Goal: Information Seeking & Learning: Learn about a topic

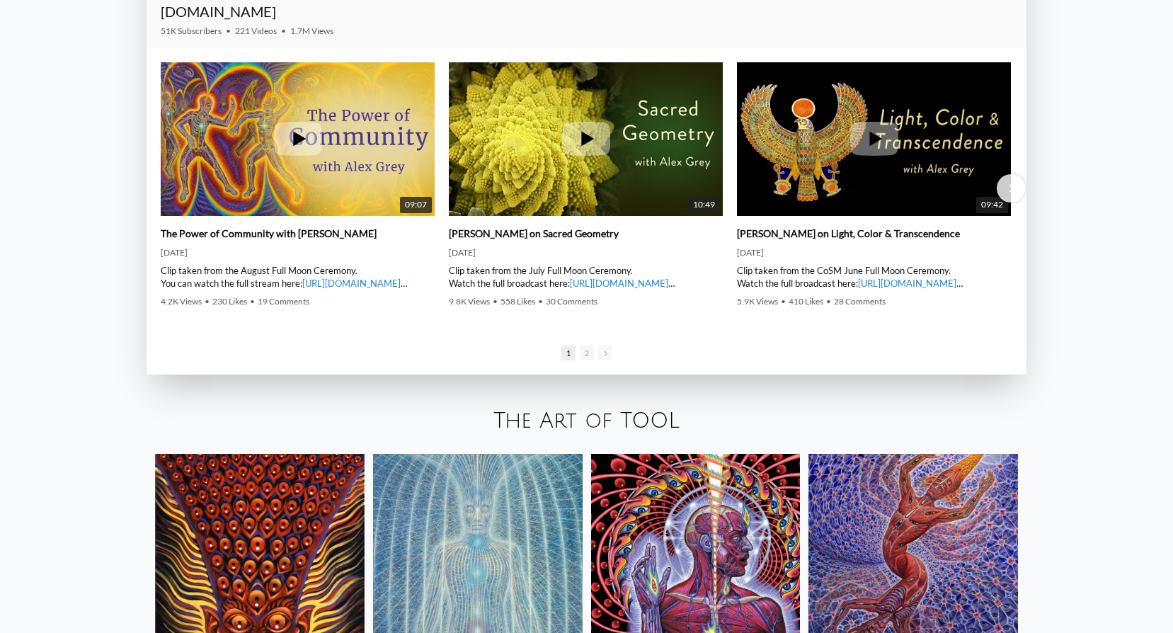
scroll to position [2400, 0]
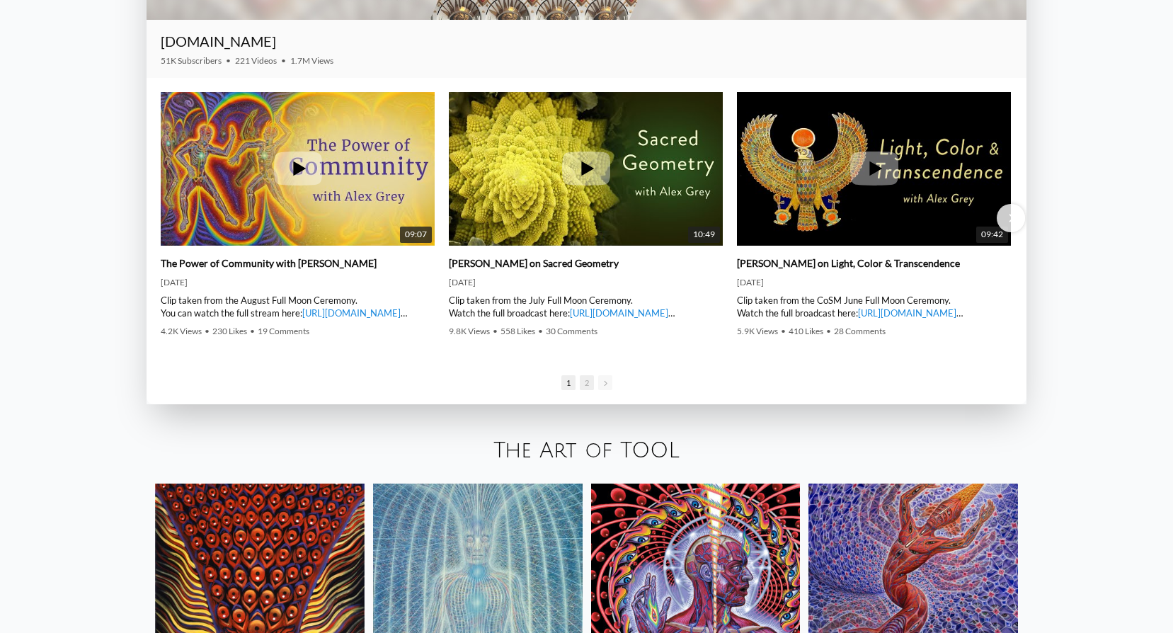
click at [586, 385] on span "2" at bounding box center [587, 382] width 14 height 15
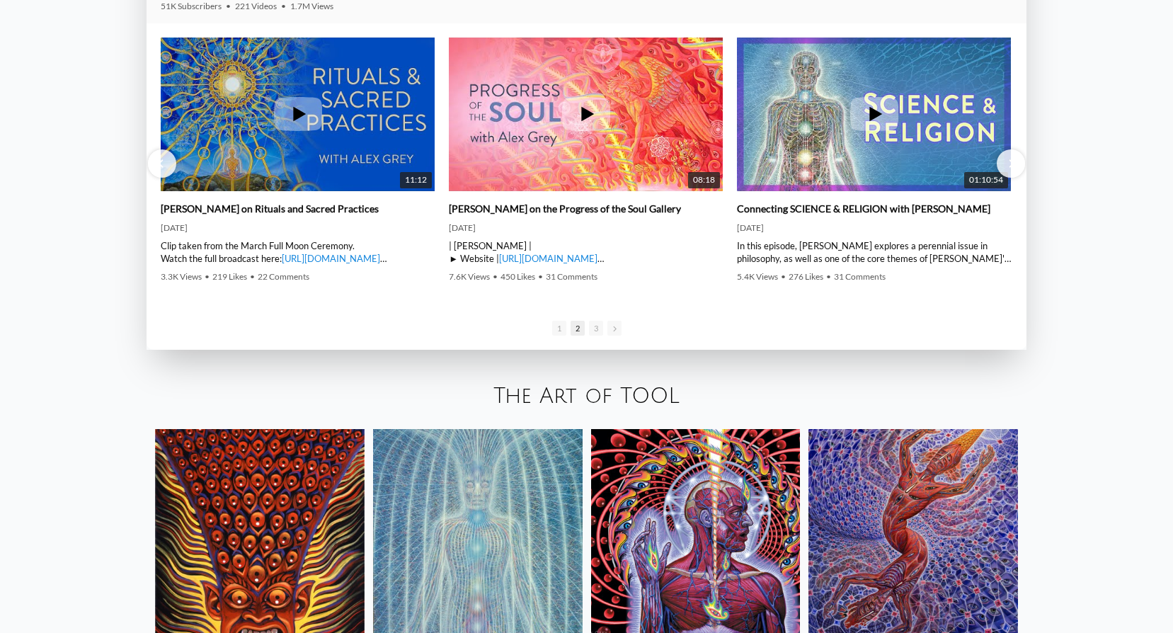
scroll to position [2612, 0]
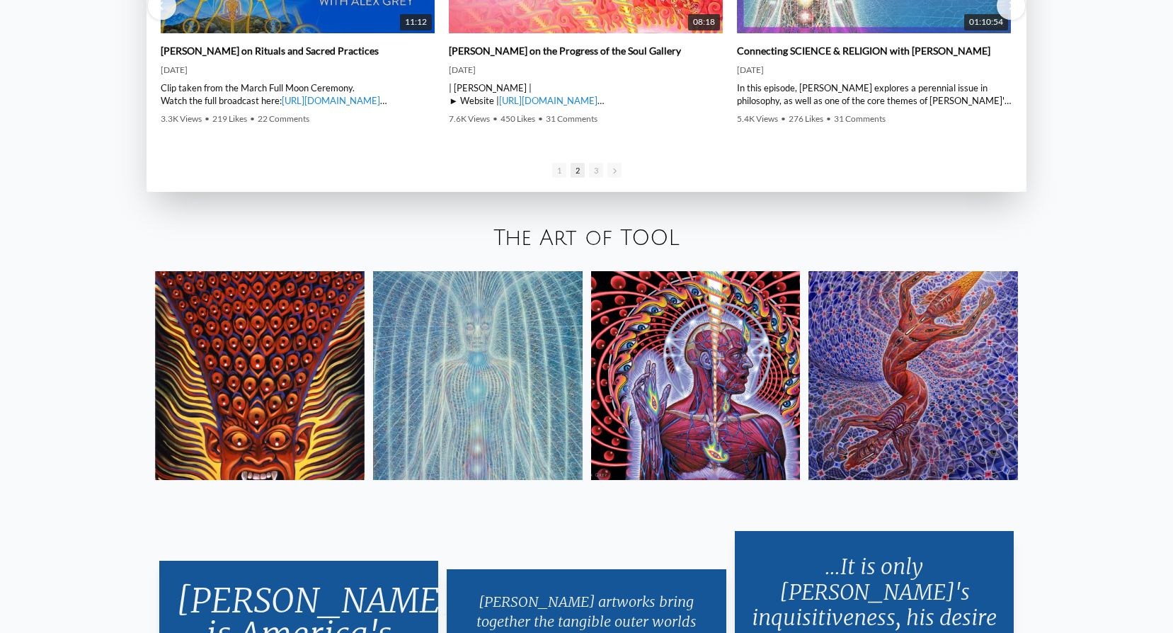
click at [1001, 386] on img at bounding box center [914, 376] width 210 height 210
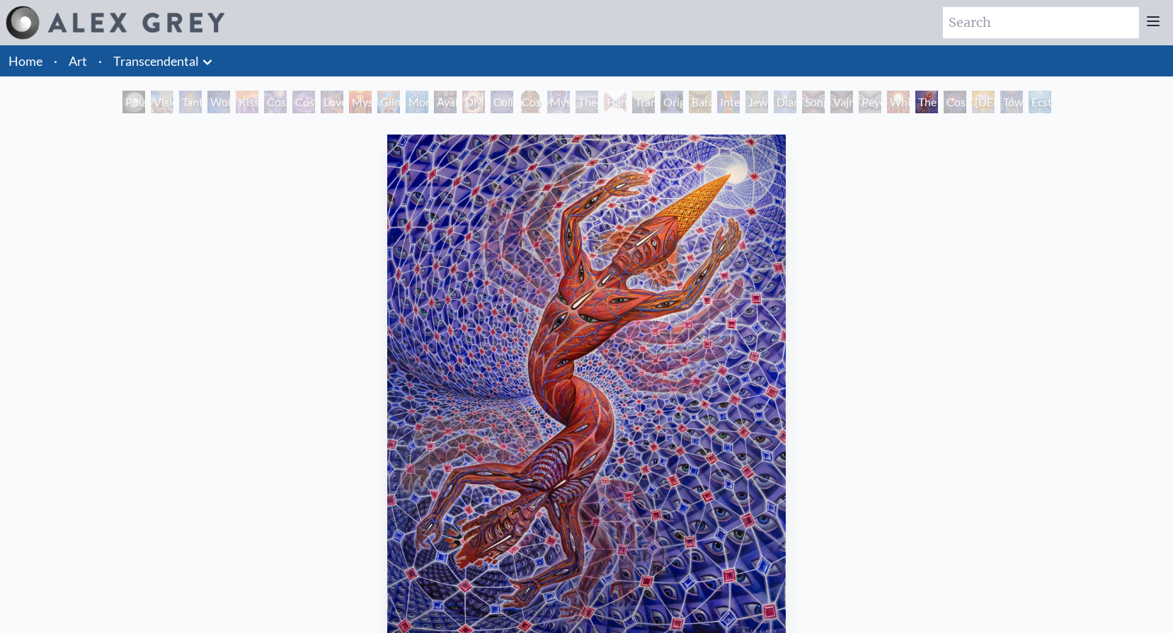
click at [202, 96] on div "Tantra" at bounding box center [190, 102] width 23 height 23
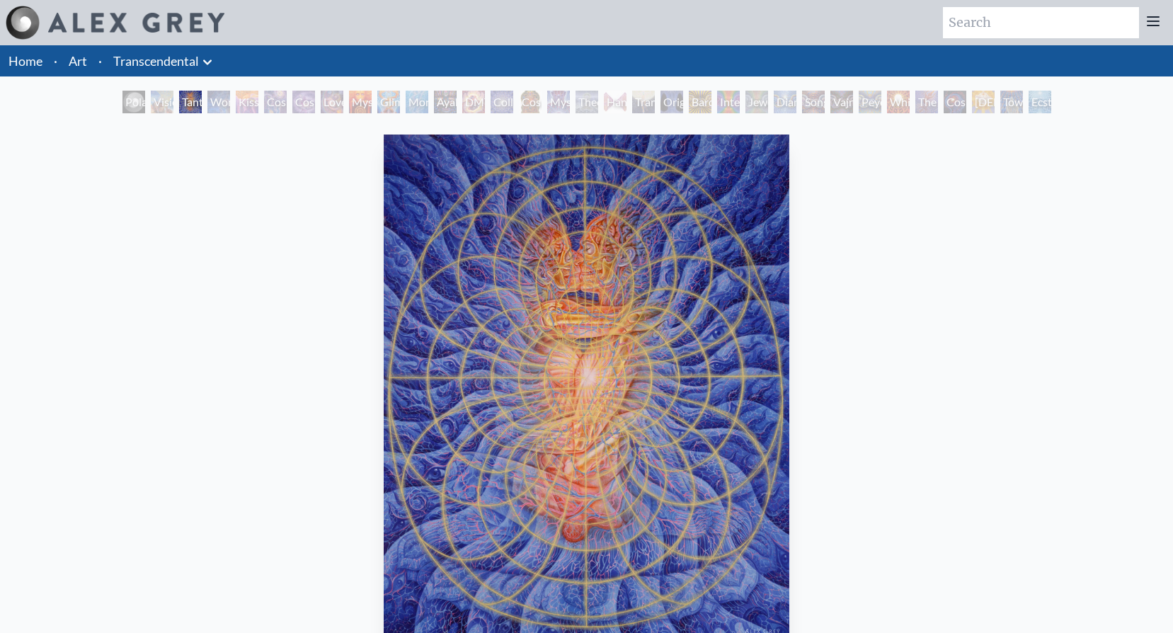
click at [258, 103] on div "Kiss of the Muse" at bounding box center [247, 102] width 23 height 23
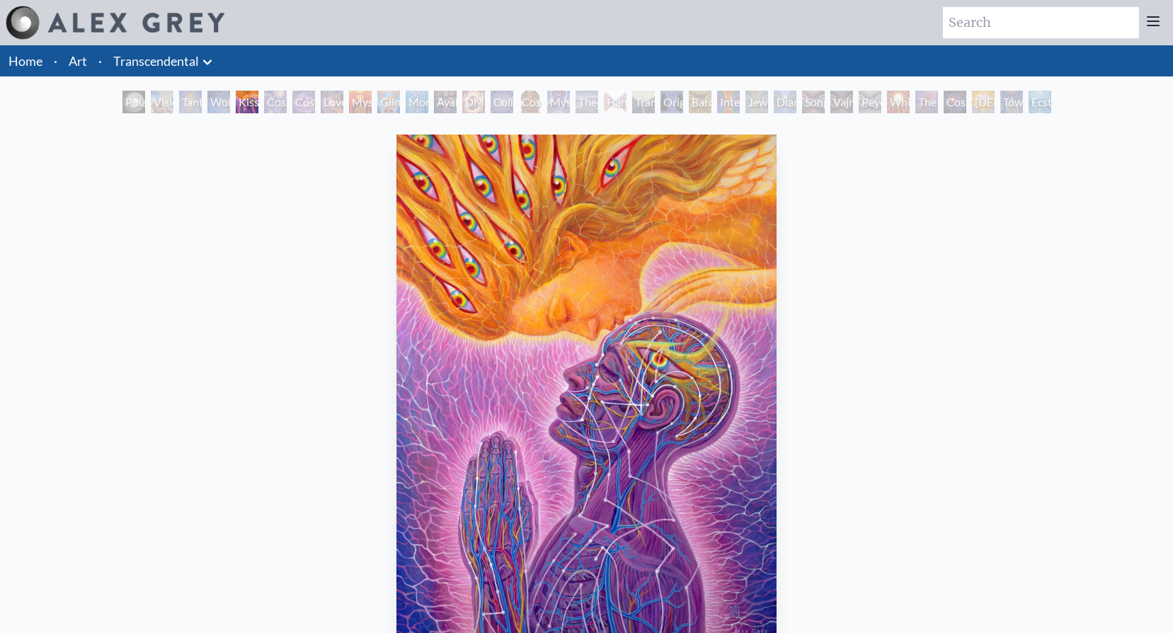
click at [300, 101] on div "Cosmic Artist" at bounding box center [303, 102] width 23 height 23
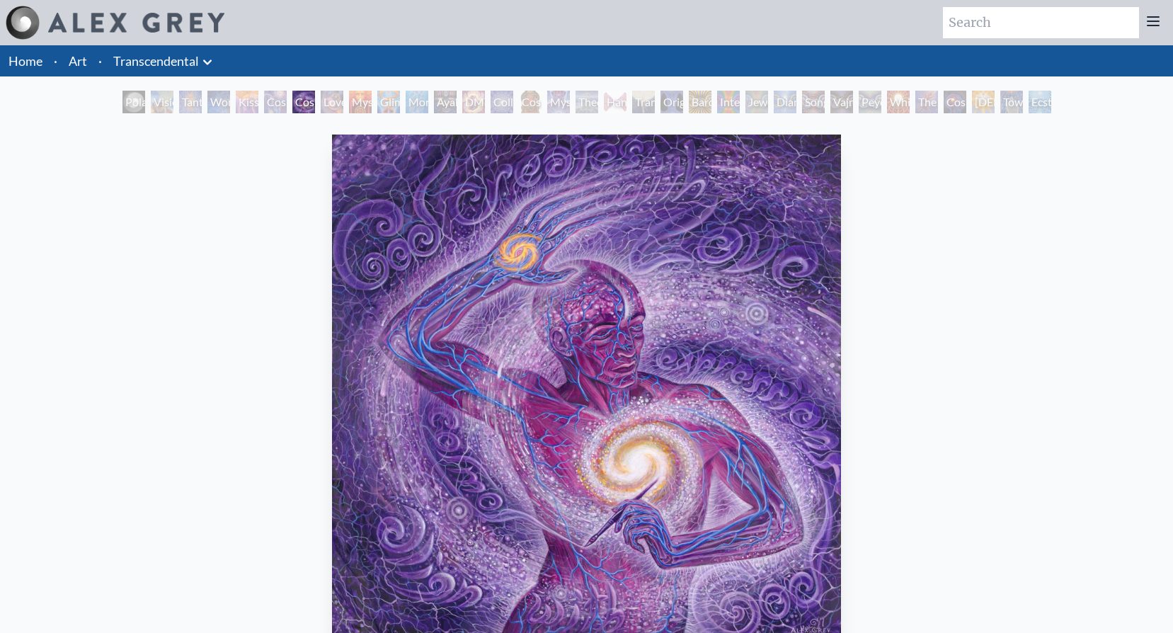
click at [353, 99] on div "Mysteriosa 2" at bounding box center [360, 102] width 23 height 23
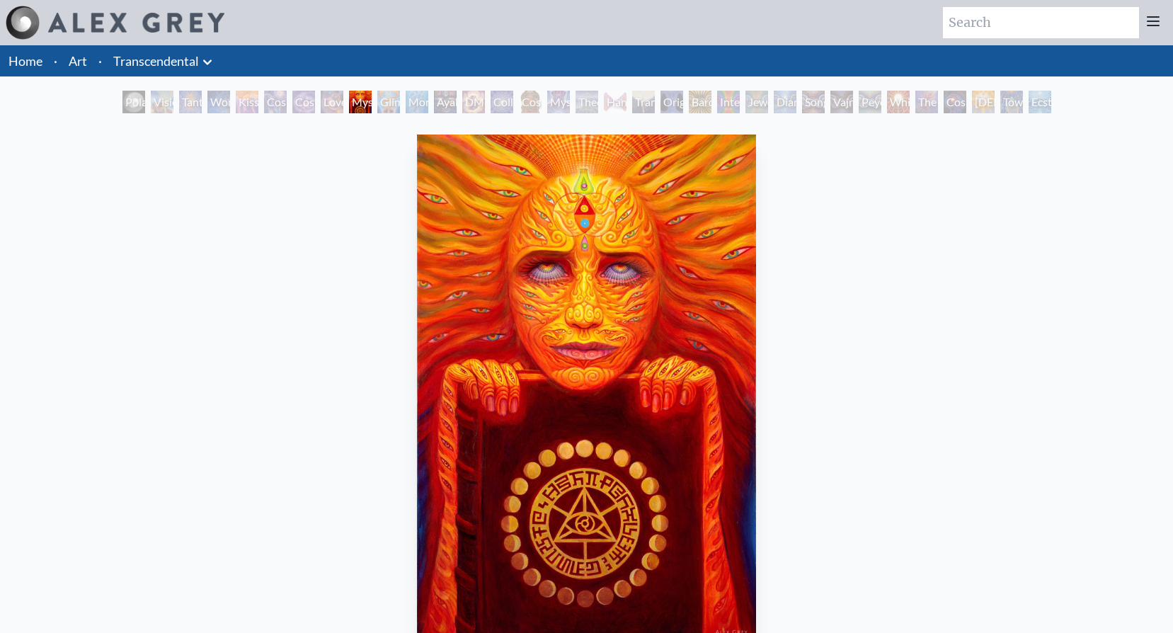
click at [411, 98] on div "Monochord" at bounding box center [417, 102] width 23 height 23
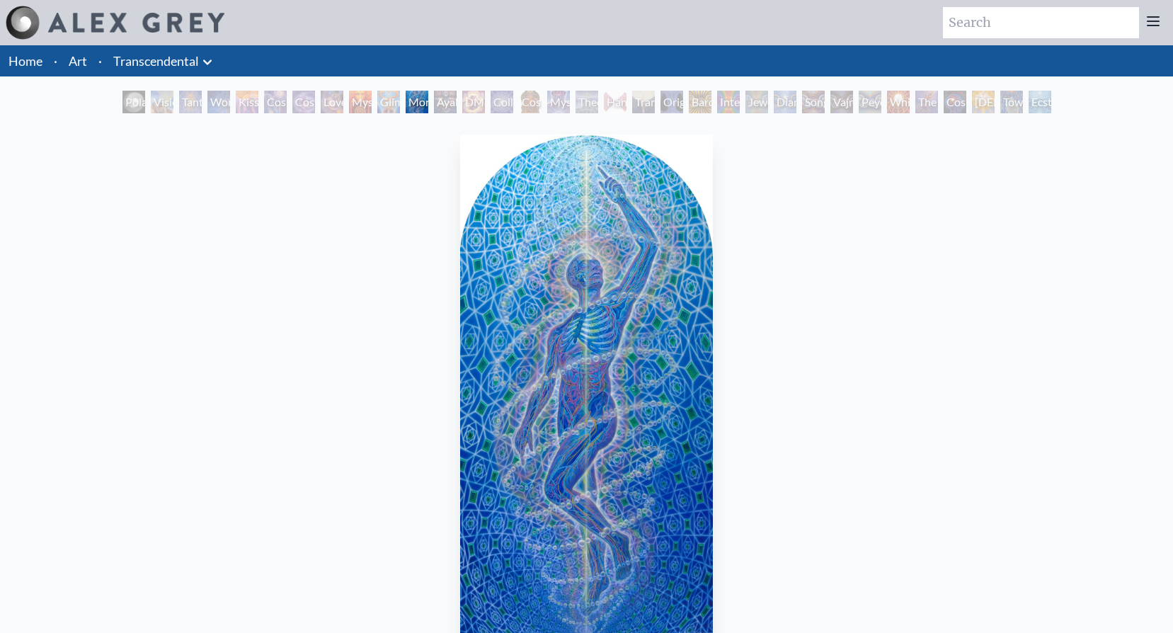
click at [468, 103] on div "DMT - The Spirit Molecule" at bounding box center [473, 102] width 23 height 23
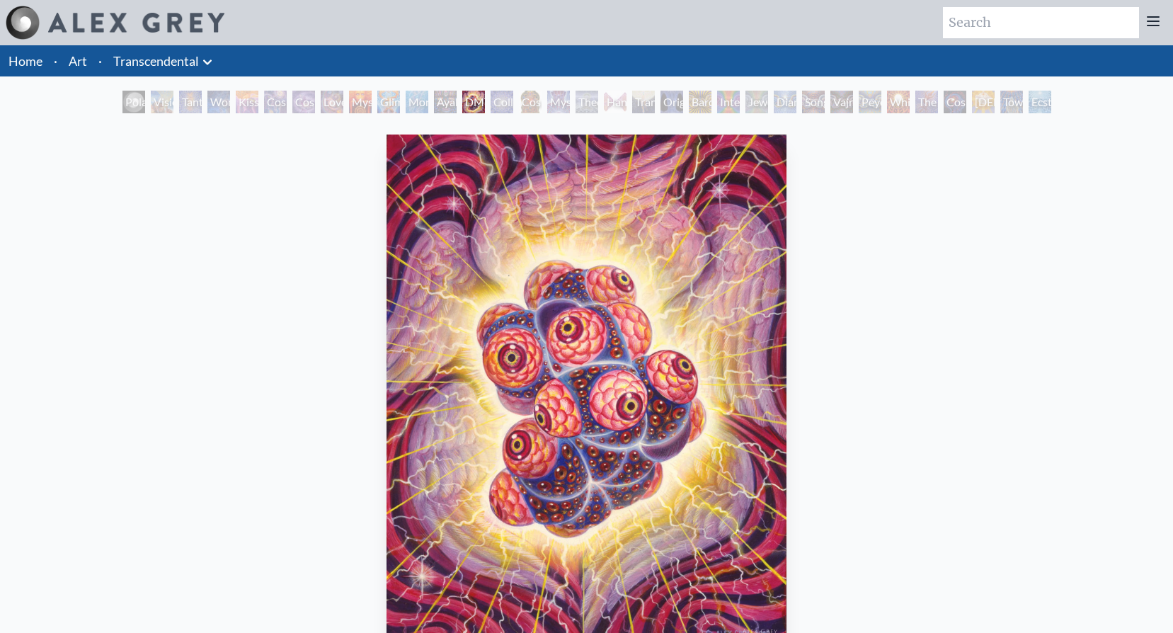
click at [556, 101] on div "Mystic Eye" at bounding box center [558, 102] width 23 height 23
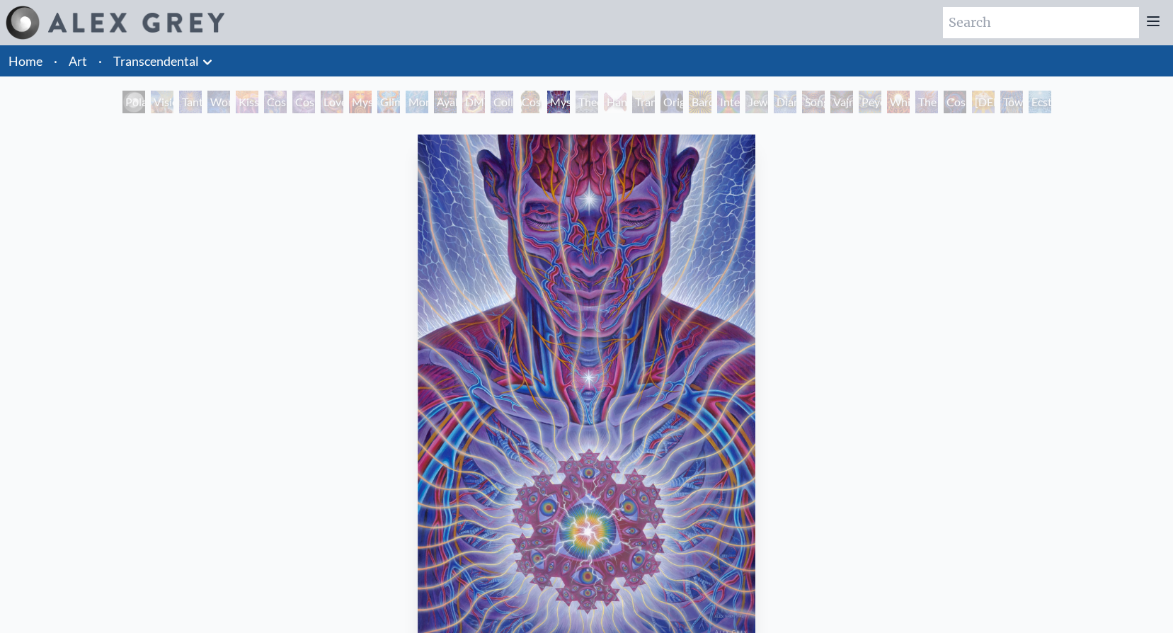
click at [598, 105] on div "Theologue" at bounding box center [587, 102] width 23 height 23
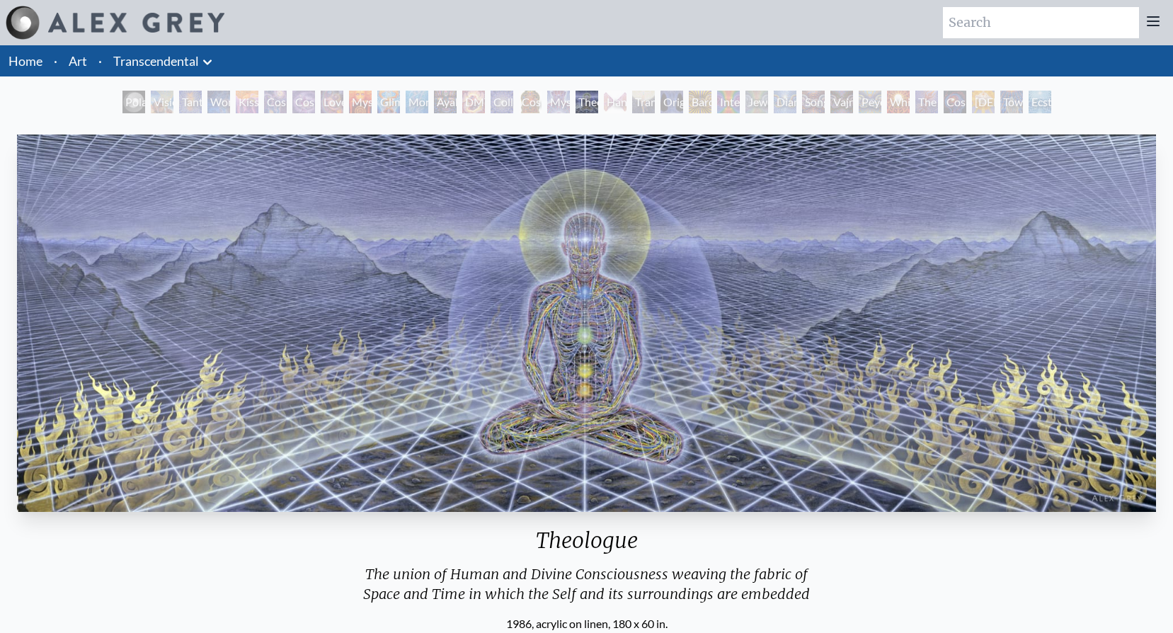
click at [627, 108] on div "Hands that See" at bounding box center [615, 102] width 23 height 23
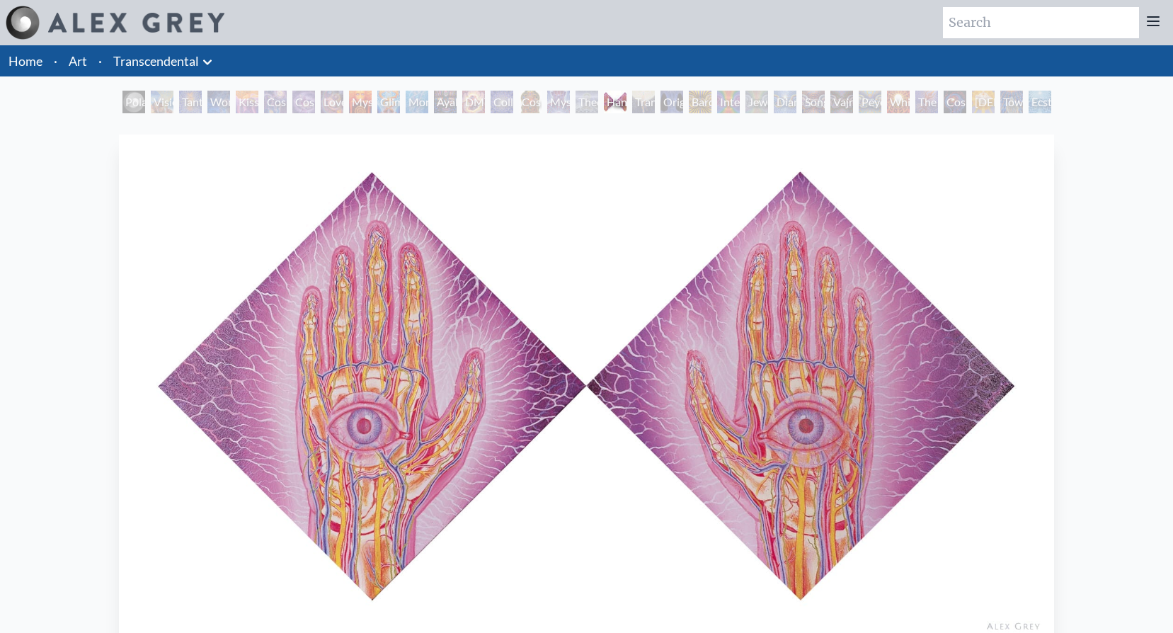
click at [670, 102] on div "Original Face" at bounding box center [672, 102] width 23 height 23
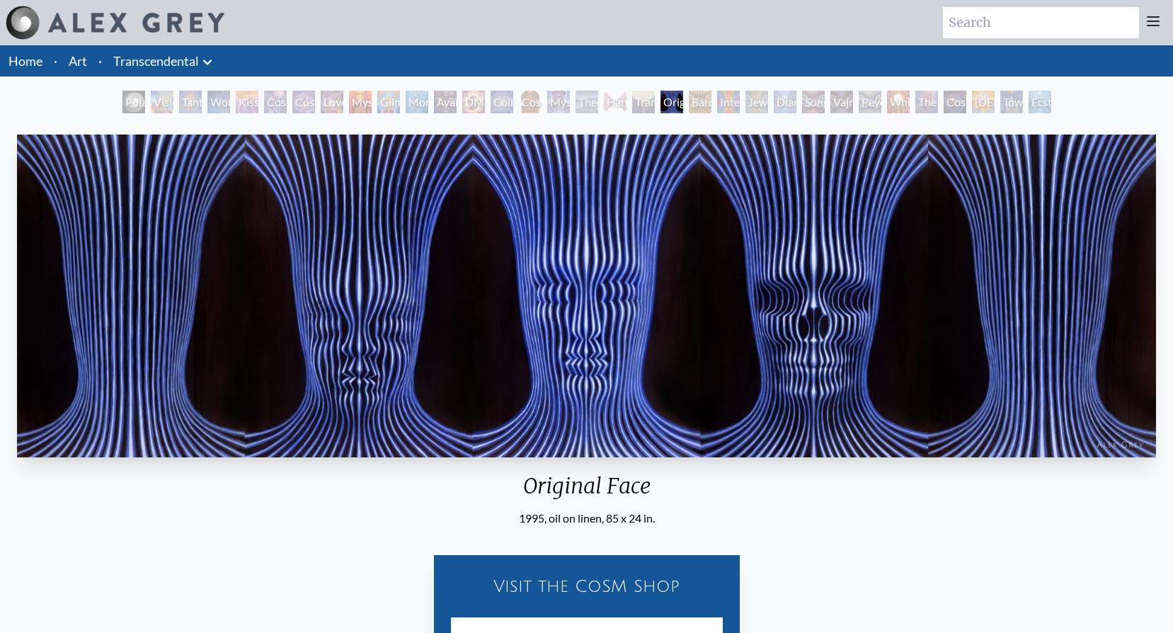
click at [739, 101] on div "Interbeing" at bounding box center [728, 102] width 23 height 23
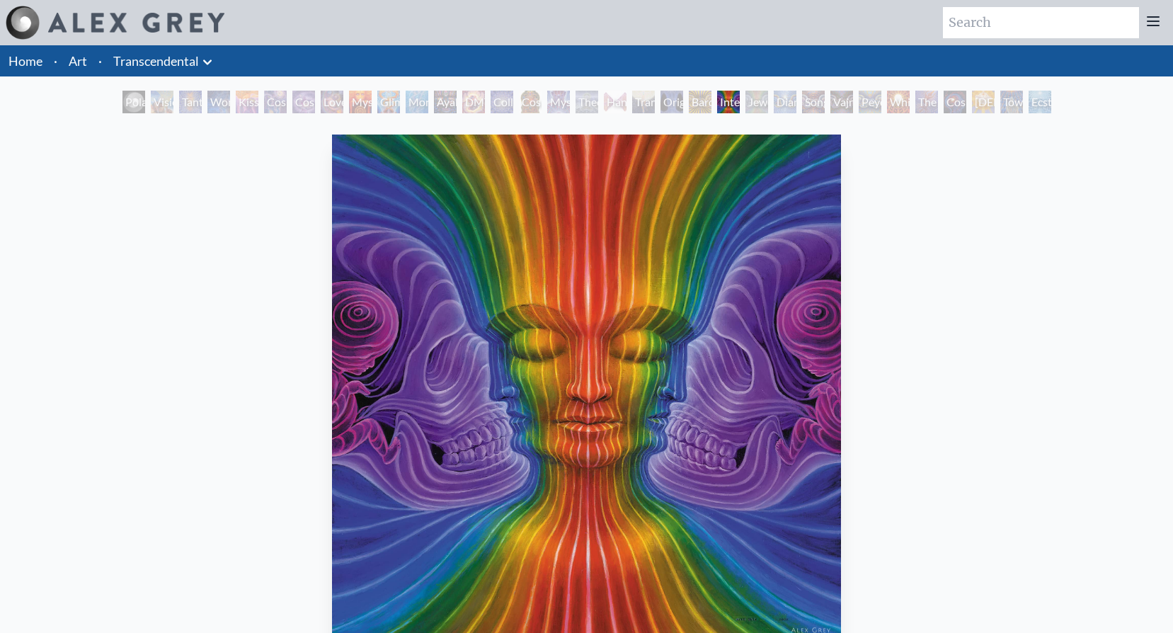
click at [766, 102] on div "Jewel Being" at bounding box center [757, 102] width 23 height 23
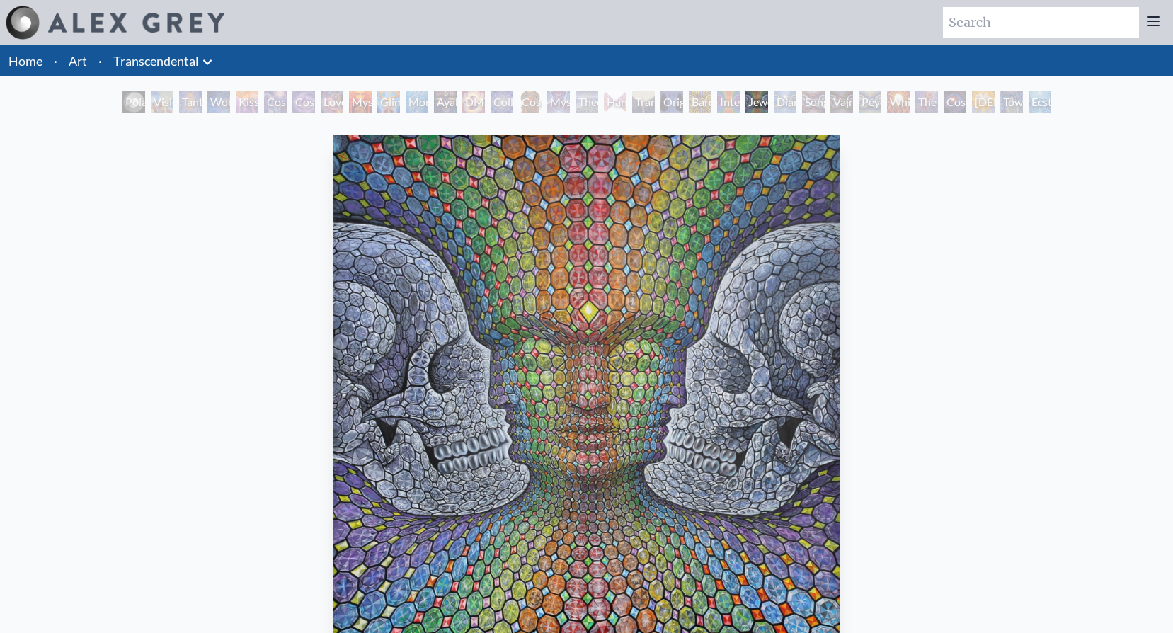
click at [796, 102] on div "Diamond Being" at bounding box center [785, 102] width 23 height 23
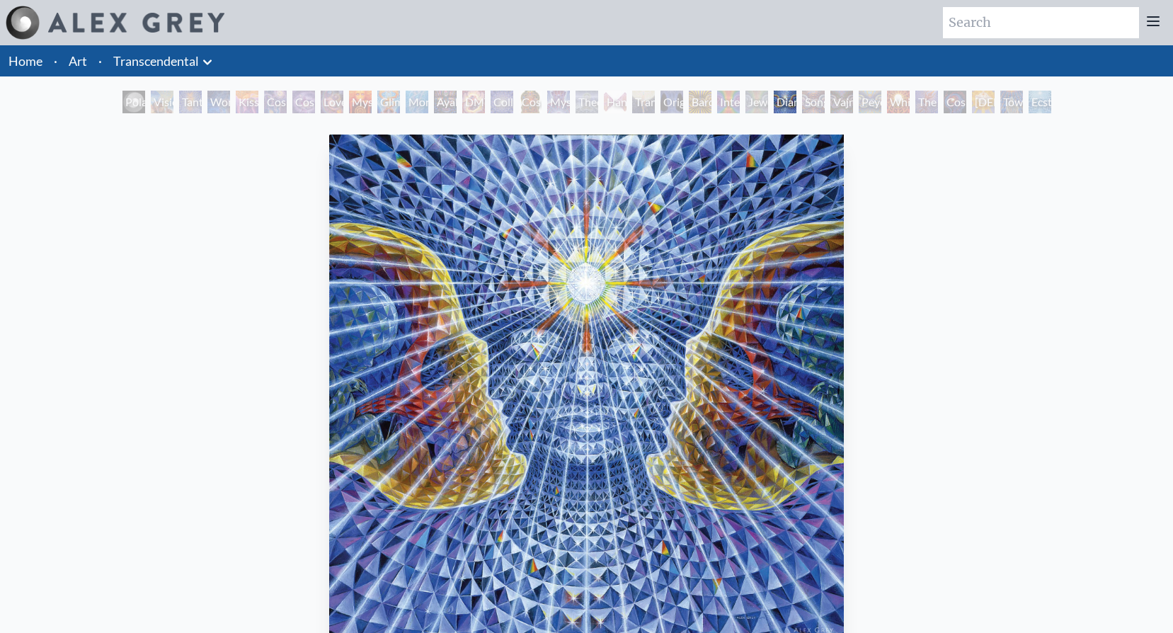
click at [837, 106] on div "Vajra Being" at bounding box center [841, 102] width 23 height 23
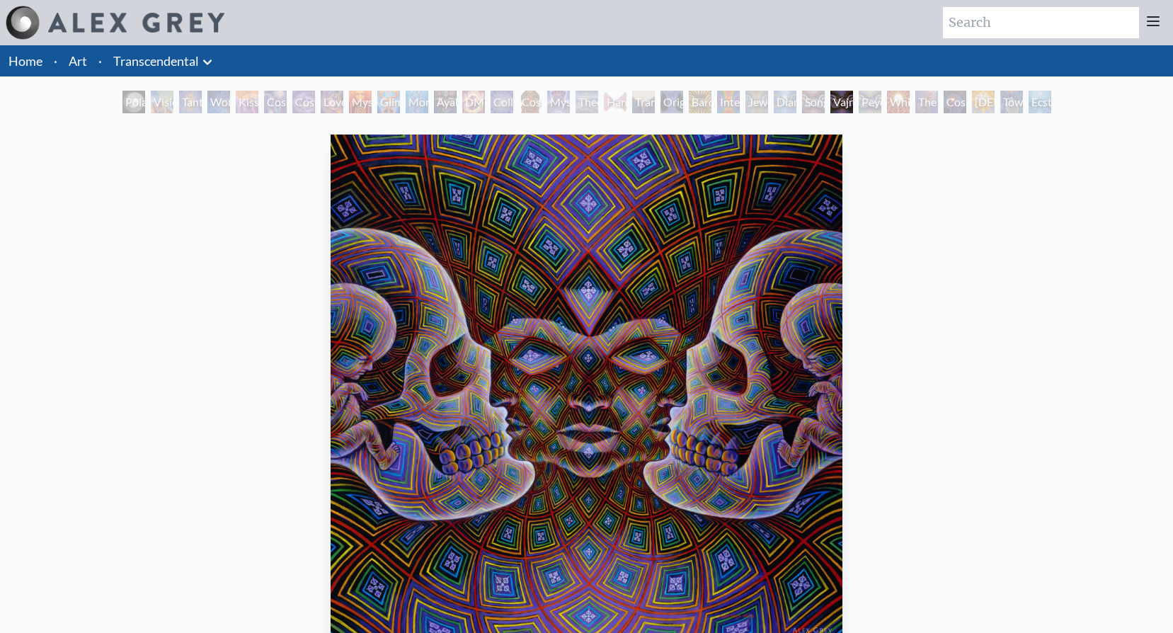
click at [18, 23] on img at bounding box center [23, 23] width 34 height 34
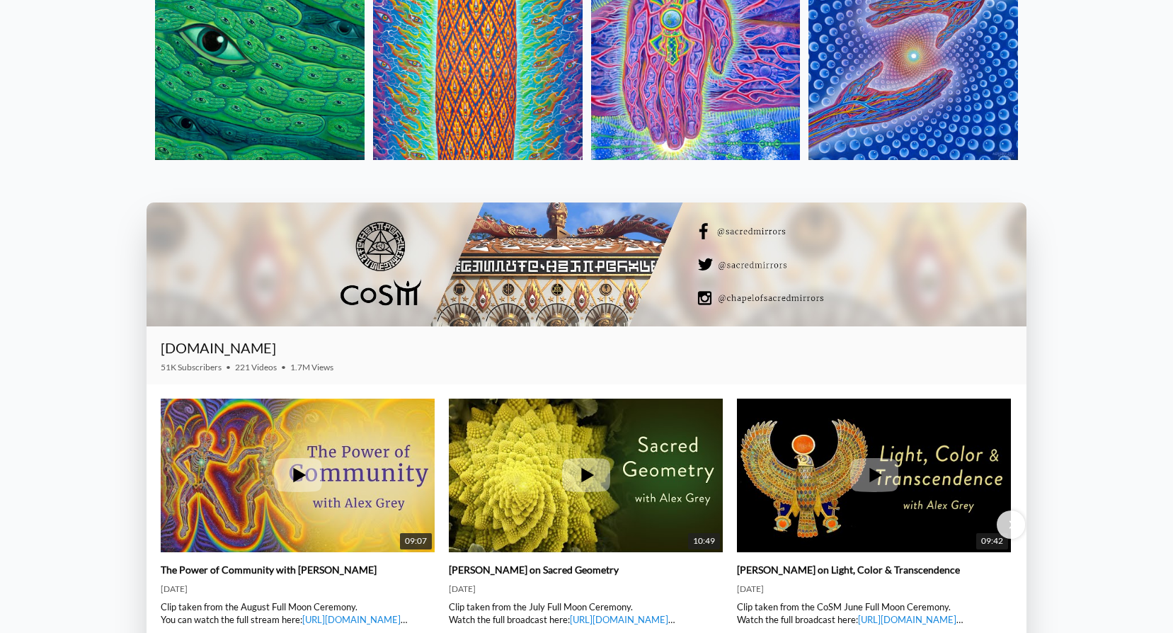
scroll to position [2053, 0]
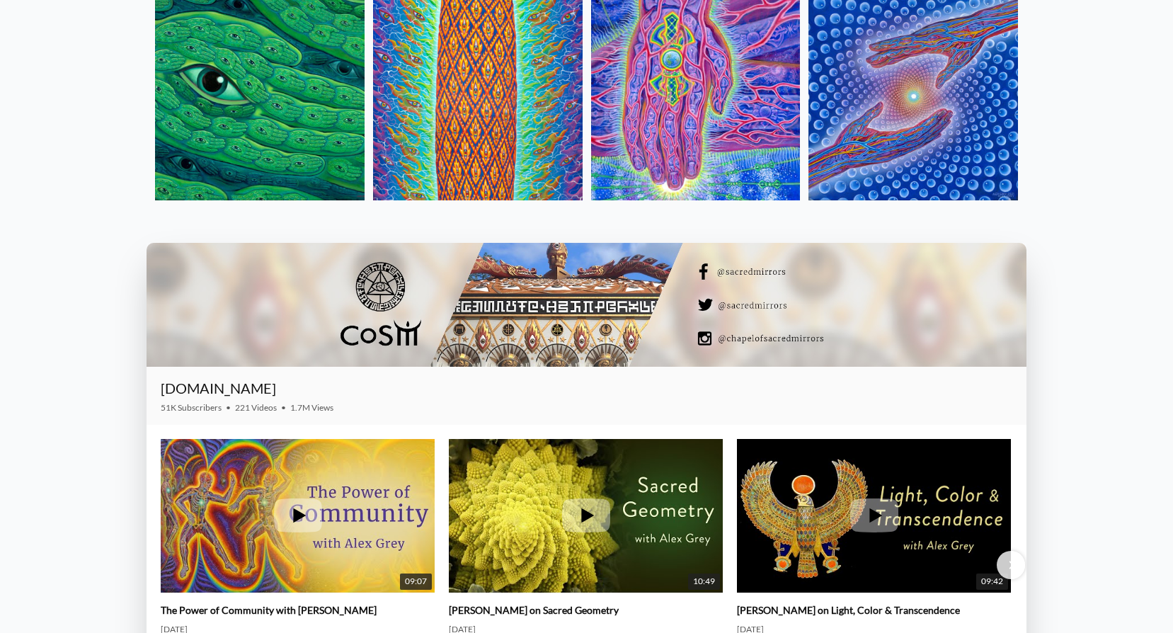
click at [632, 263] on div at bounding box center [587, 305] width 880 height 124
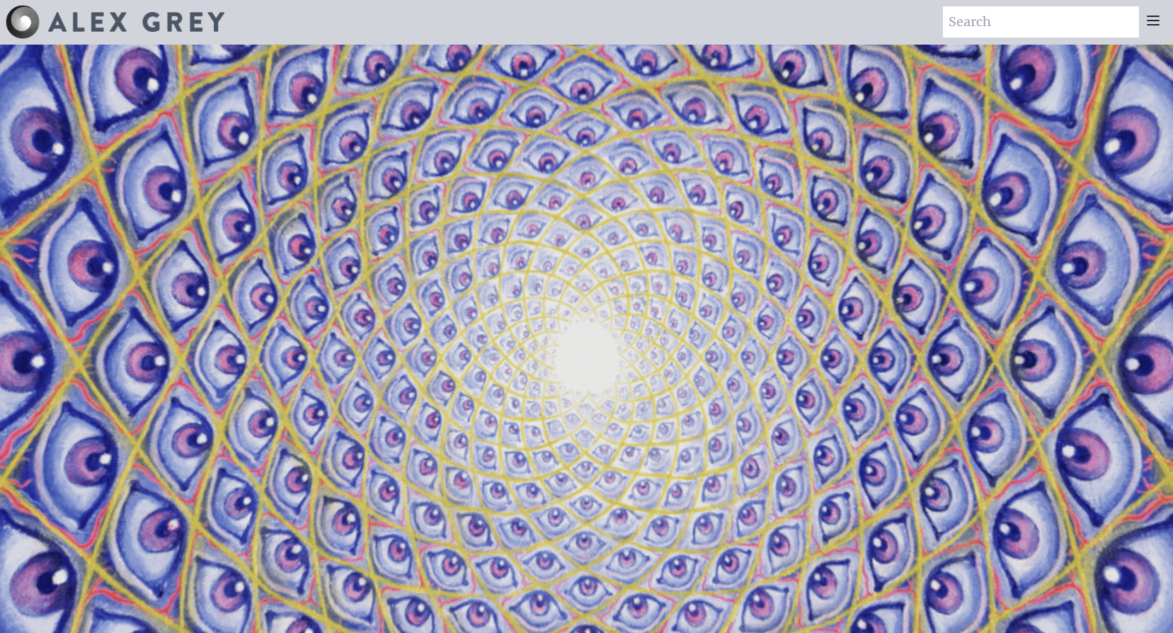
scroll to position [0, 0]
click at [1165, 22] on div at bounding box center [1153, 22] width 28 height 31
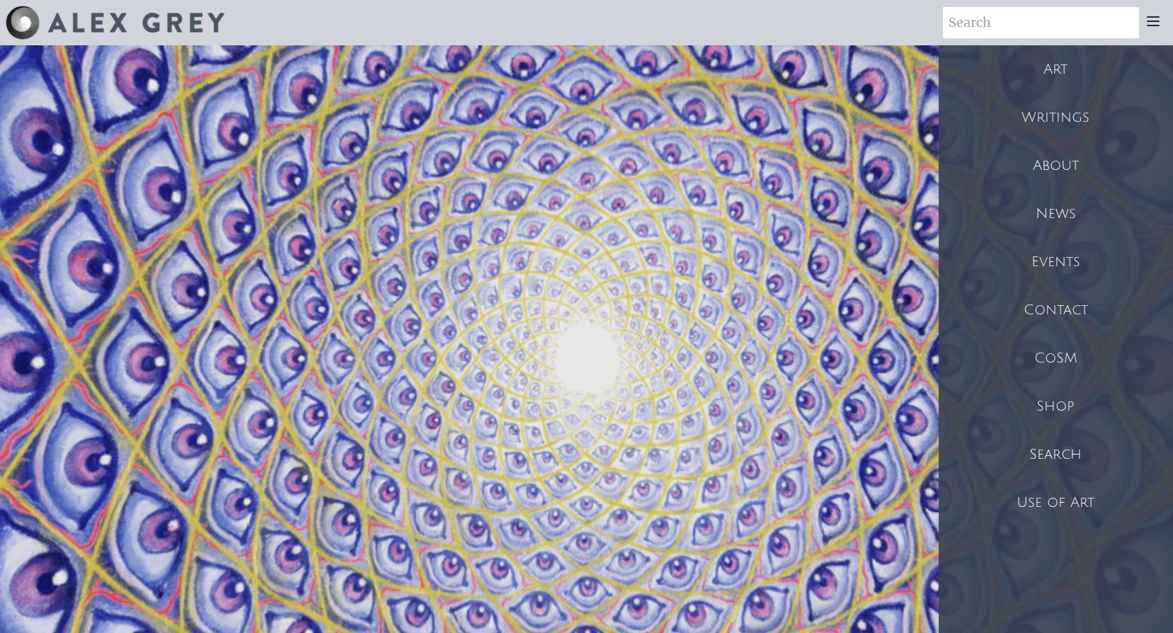
click at [1070, 411] on div "Shop" at bounding box center [1056, 406] width 234 height 48
